Goal: Task Accomplishment & Management: Manage account settings

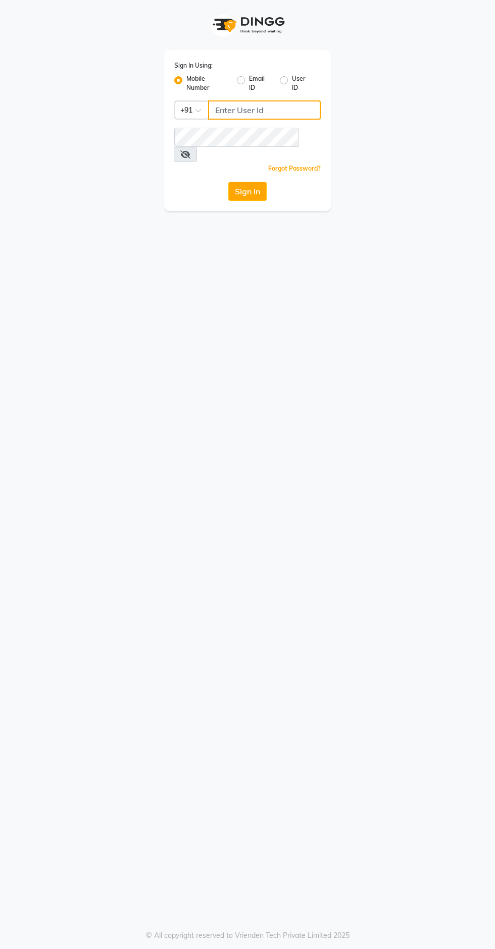
click at [256, 111] on input "Username" at bounding box center [264, 109] width 113 height 19
type input "9311217637"
click at [228, 182] on button "Sign In" at bounding box center [247, 191] width 38 height 19
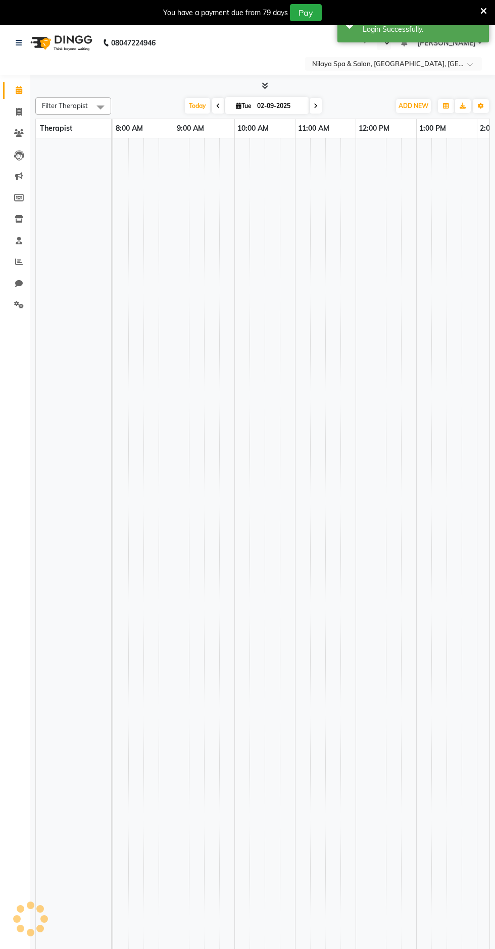
select select "en"
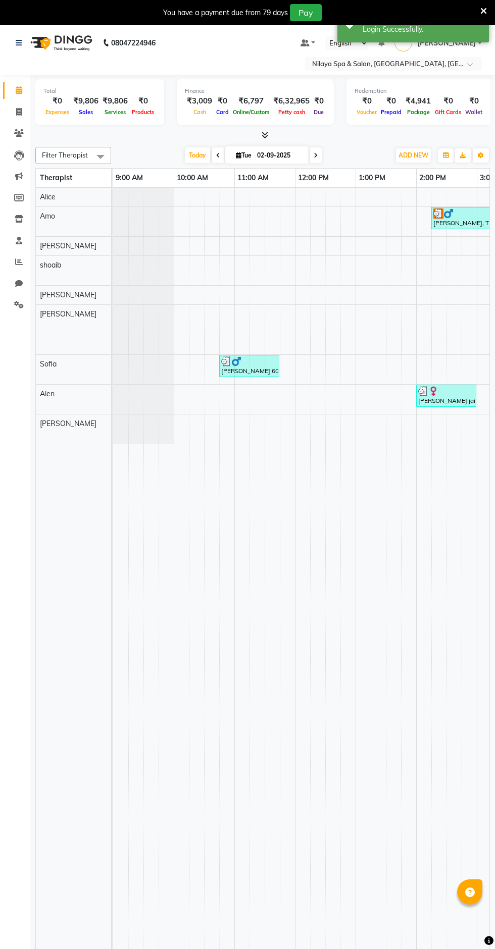
click at [416, 63] on input "text" at bounding box center [383, 65] width 146 height 10
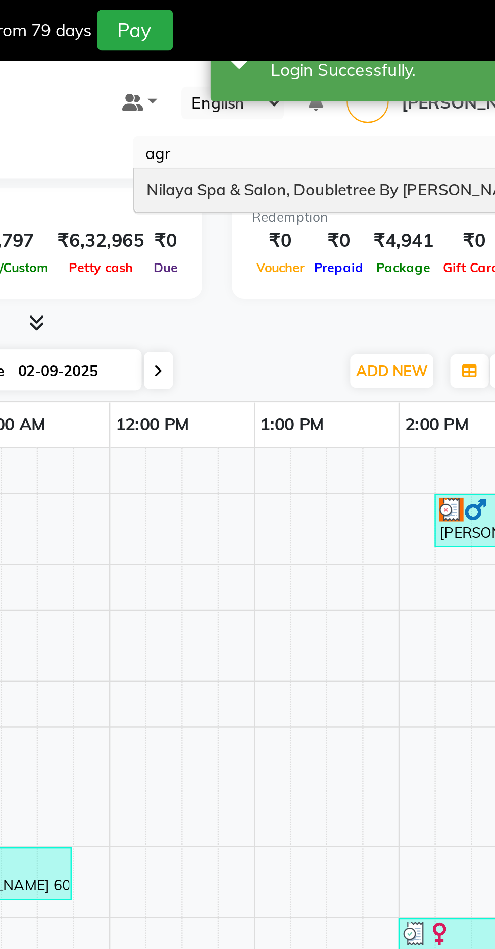
type input "agra"
click at [438, 74] on div "Nilaya Spa & Salon, Doubletree By [PERSON_NAME]" at bounding box center [393, 80] width 176 height 18
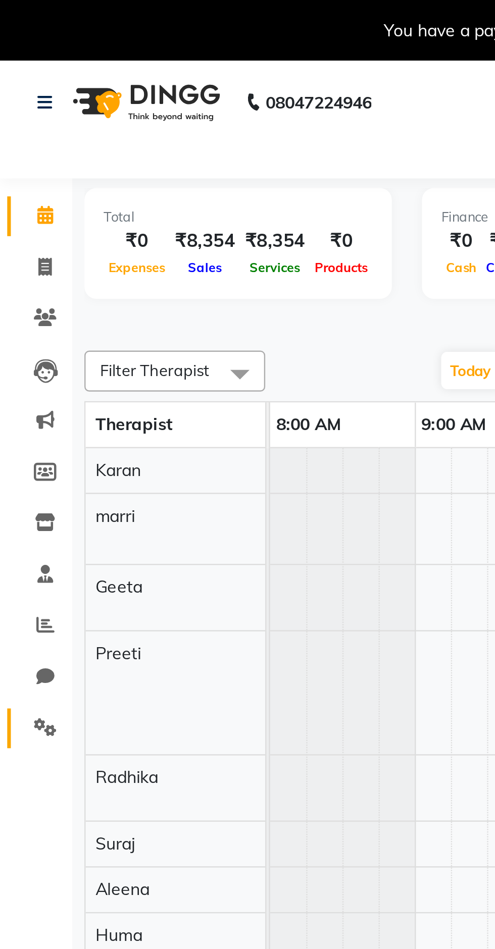
click at [25, 305] on span at bounding box center [19, 305] width 18 height 12
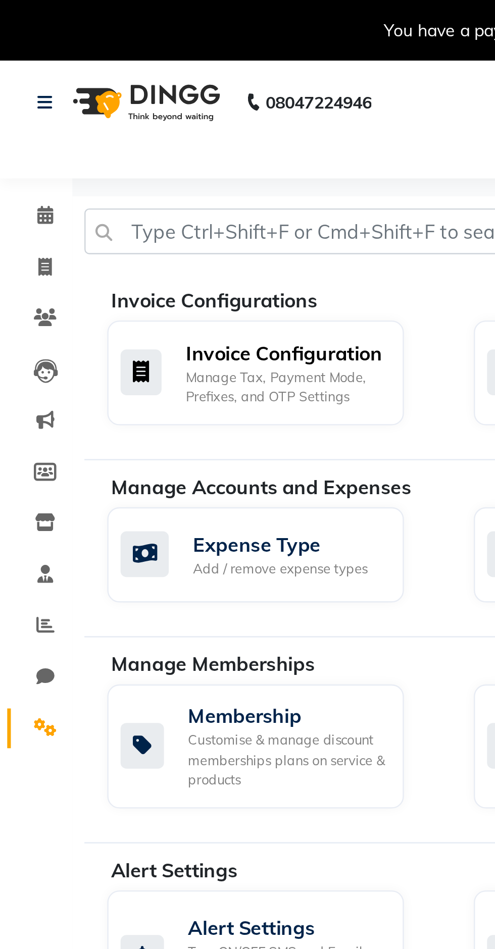
click at [122, 166] on div "Manage Tax, Payment Mode, Prefixes, and OTP Settings" at bounding box center [119, 162] width 83 height 17
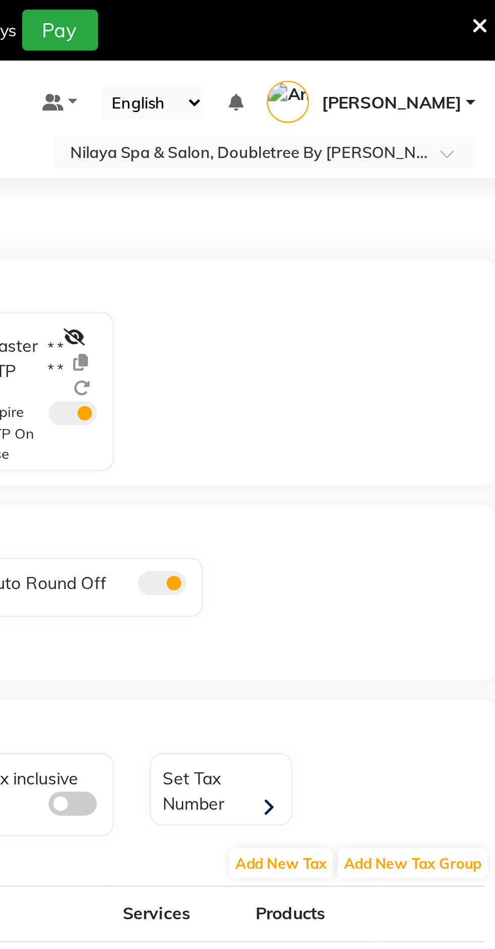
click at [316, 140] on icon at bounding box center [313, 141] width 9 height 7
click at [324, 374] on th "Percentage (Exclusive Inter/Other State)" at bounding box center [227, 382] width 202 height 23
